Goal: Find contact information: Find contact information

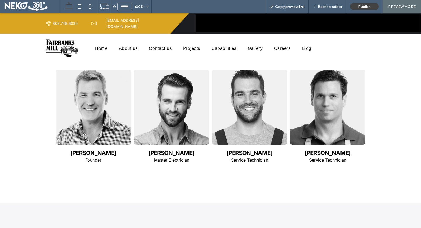
scroll to position [684, 0]
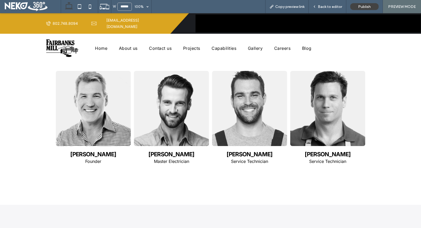
click at [166, 46] on span "Contact us" at bounding box center [160, 48] width 23 height 5
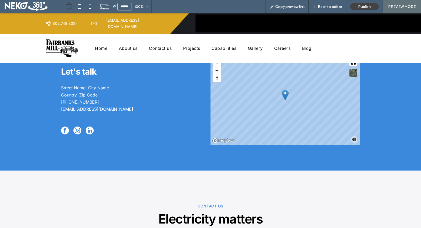
scroll to position [158, 0]
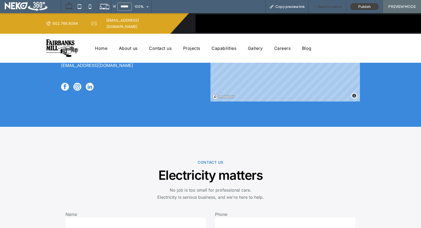
click at [332, 5] on span "Back to editor" at bounding box center [330, 6] width 24 height 4
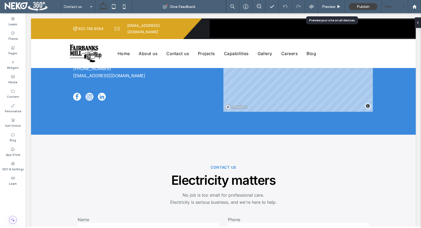
scroll to position [156, 0]
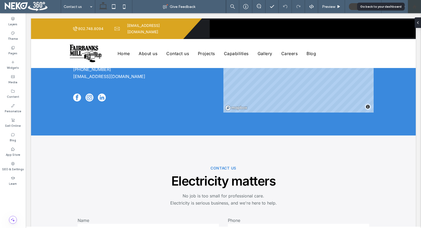
click at [416, 4] on div at bounding box center [414, 6] width 13 height 13
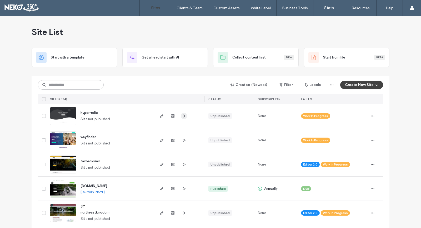
click at [182, 116] on icon "button" at bounding box center [184, 116] width 4 height 4
